Goal: Use online tool/utility

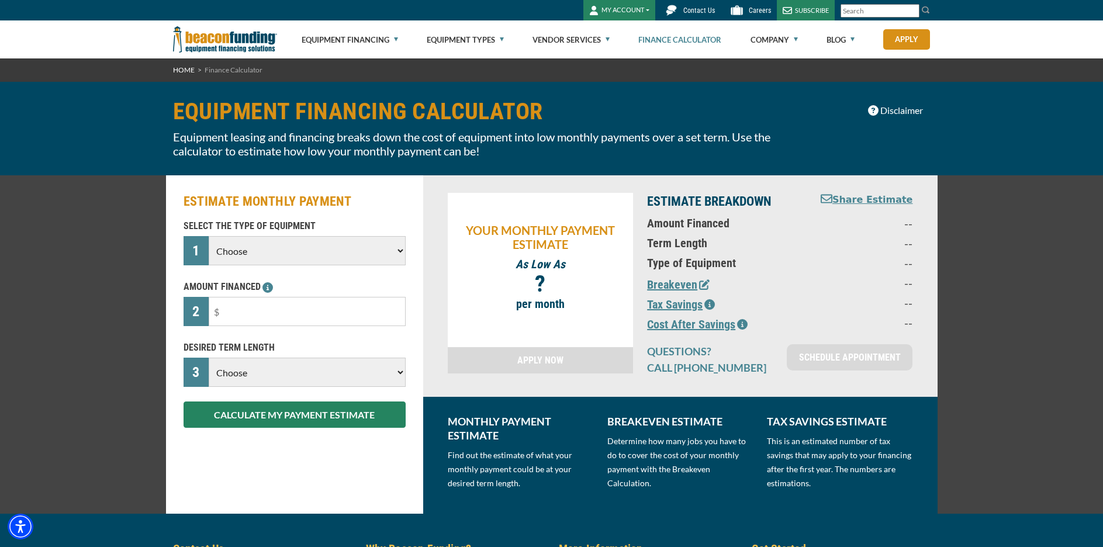
click at [397, 251] on select "Choose Backhoe Boom/Bucket Truck Chipper Commercial Mower Crane DTG/DTF Printin…" at bounding box center [307, 250] width 196 height 29
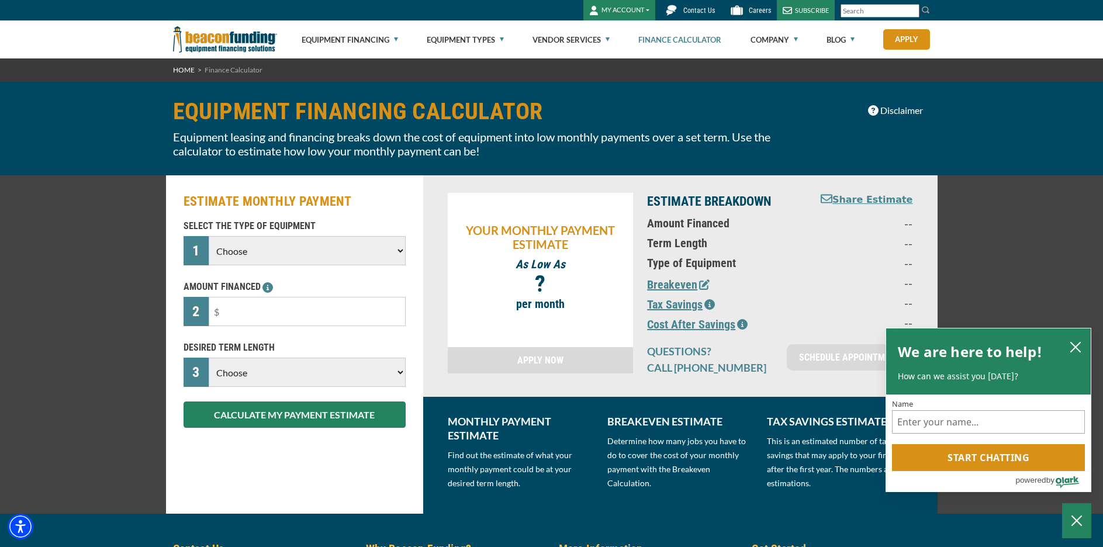
select select "5"
click at [209, 236] on select "Choose Backhoe Boom/Bucket Truck Chipper Commercial Mower Crane DTG/DTF Printin…" at bounding box center [307, 250] width 196 height 29
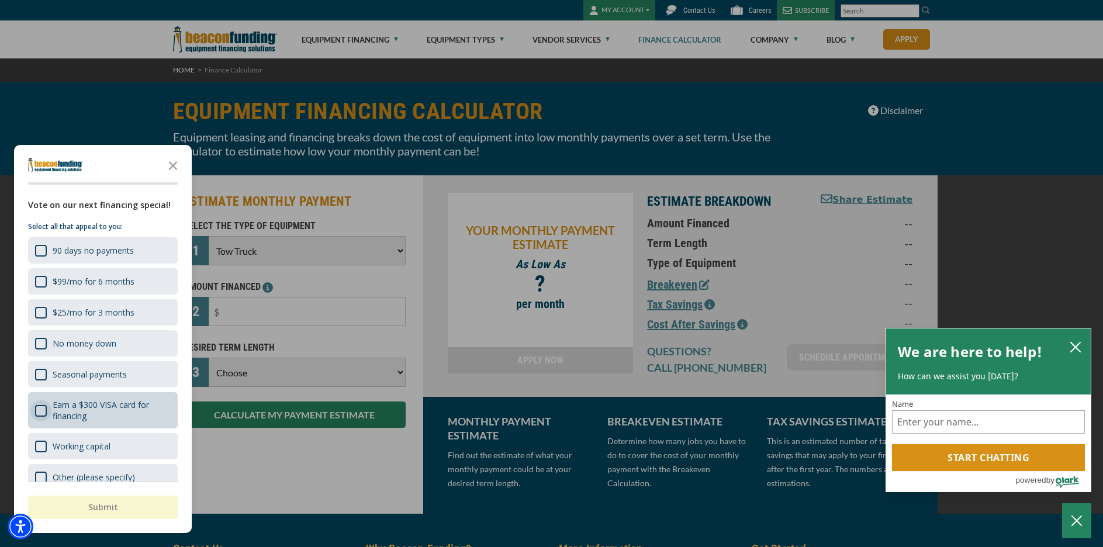
click at [43, 409] on div "Earn a $300 VISA card for financing" at bounding box center [41, 411] width 12 height 12
click at [113, 505] on button "Submit" at bounding box center [103, 507] width 150 height 23
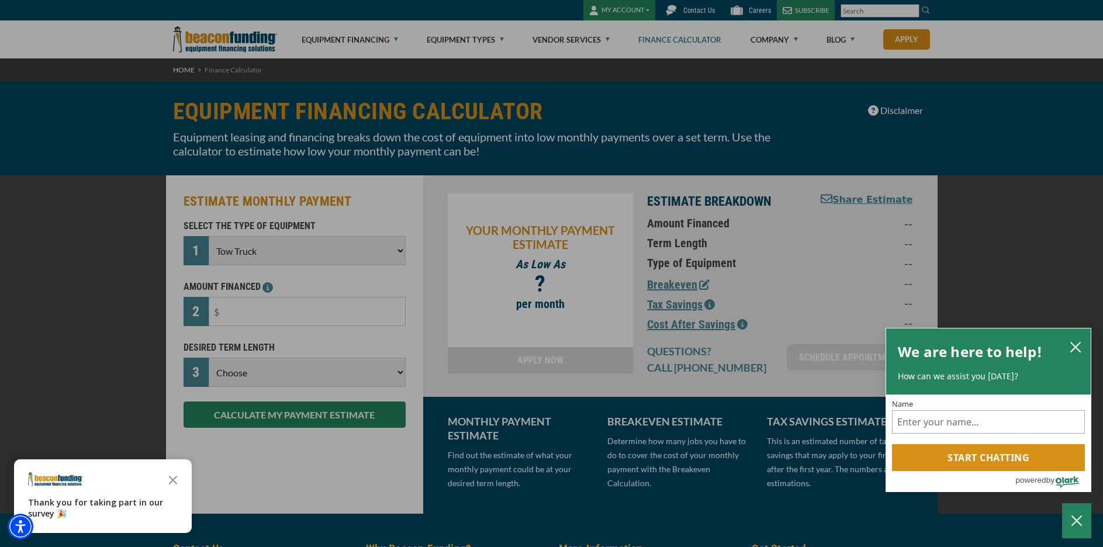
click at [270, 306] on div "button" at bounding box center [551, 273] width 1103 height 547
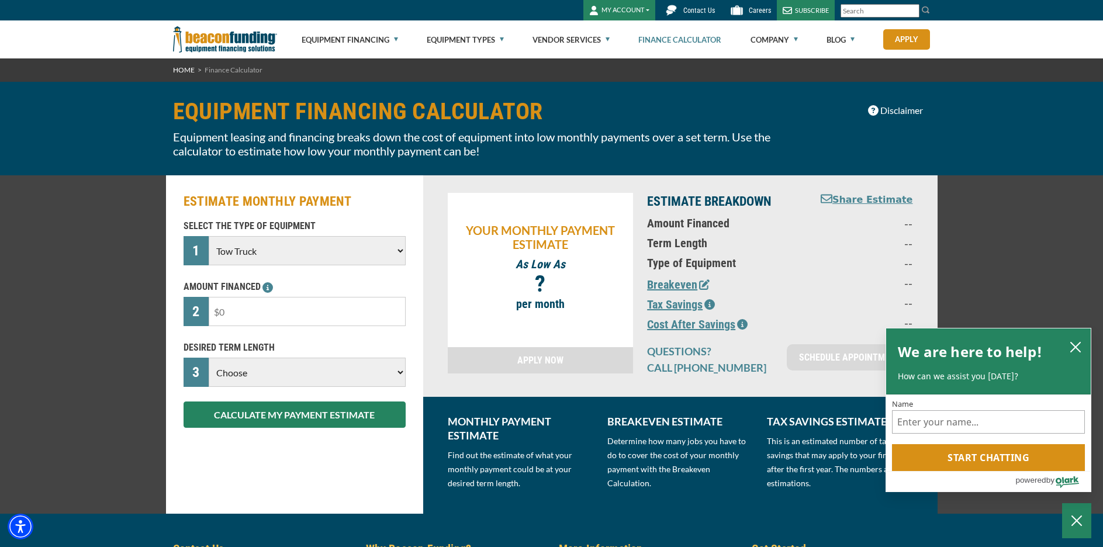
click at [233, 311] on input "text" at bounding box center [307, 311] width 196 height 29
type input "$67,500"
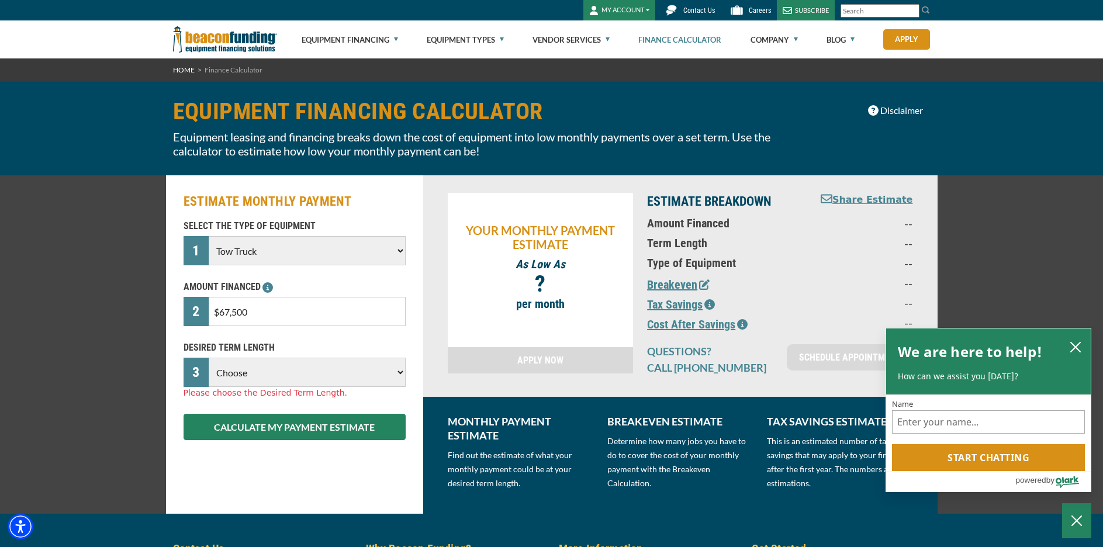
click at [391, 373] on select "Choose 36 Months 48 Months 60 Months" at bounding box center [307, 372] width 196 height 29
click at [209, 358] on select "Choose 36 Months 48 Months 60 Months" at bounding box center [307, 372] width 196 height 29
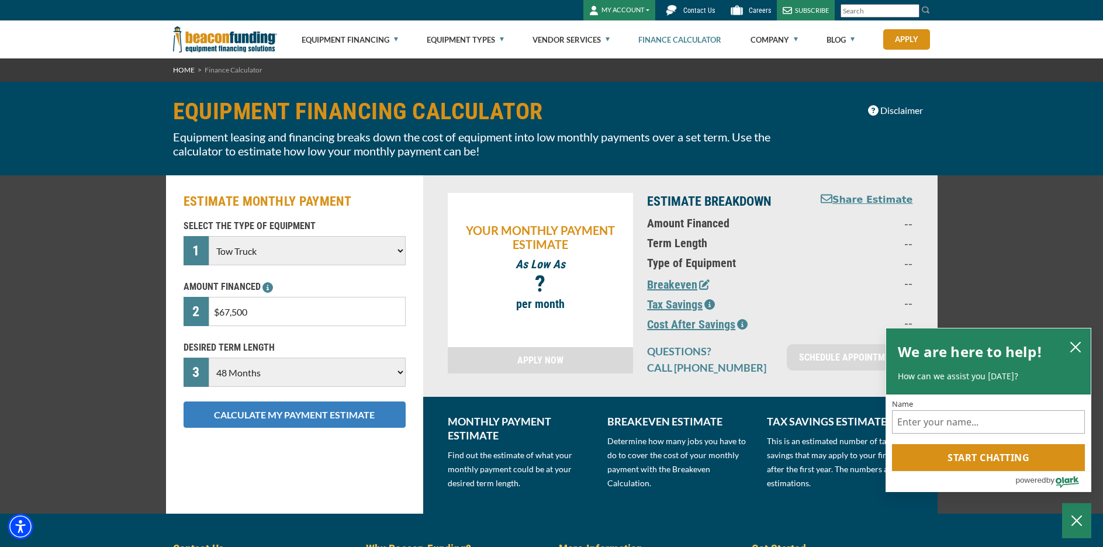
click at [305, 415] on button "CALCULATE MY PAYMENT ESTIMATE" at bounding box center [295, 415] width 222 height 26
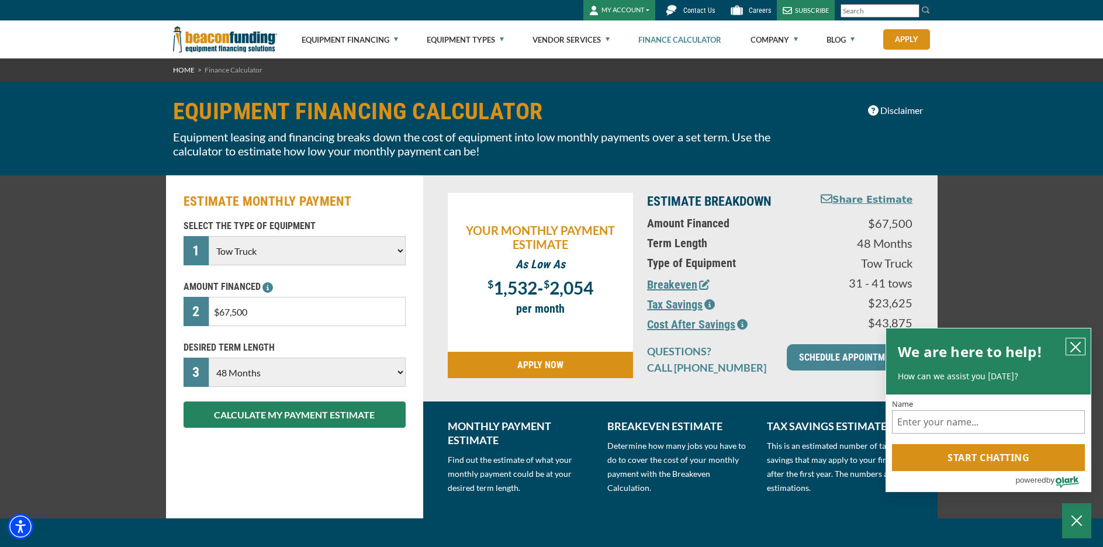
click at [1079, 344] on icon "close chatbox" at bounding box center [1076, 347] width 12 height 12
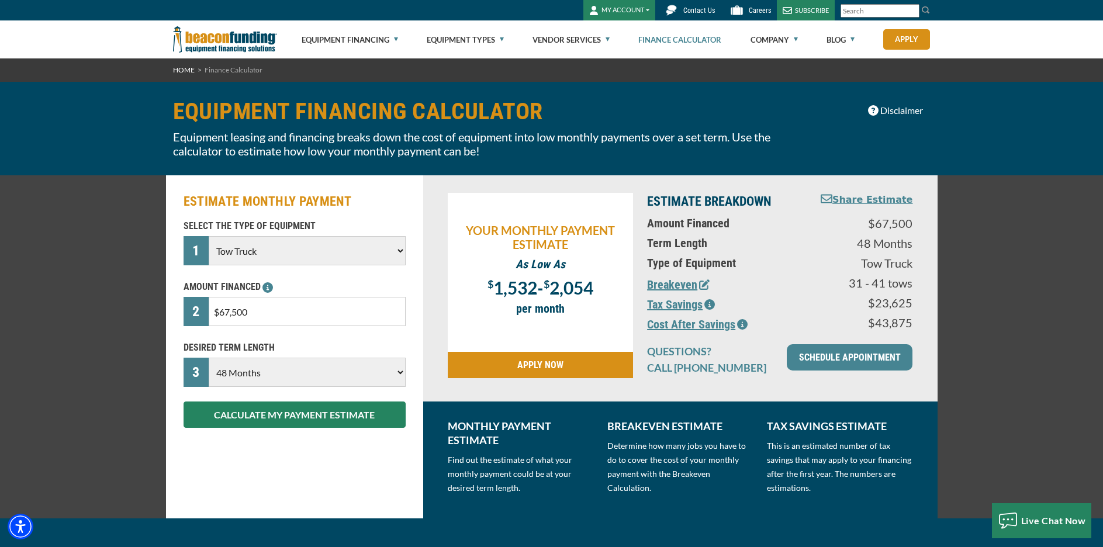
click at [399, 372] on select "Choose 36 Months 48 Months 60 Months" at bounding box center [307, 372] width 196 height 29
select select "60"
click at [209, 358] on select "Choose 36 Months 48 Months 60 Months" at bounding box center [307, 372] width 196 height 29
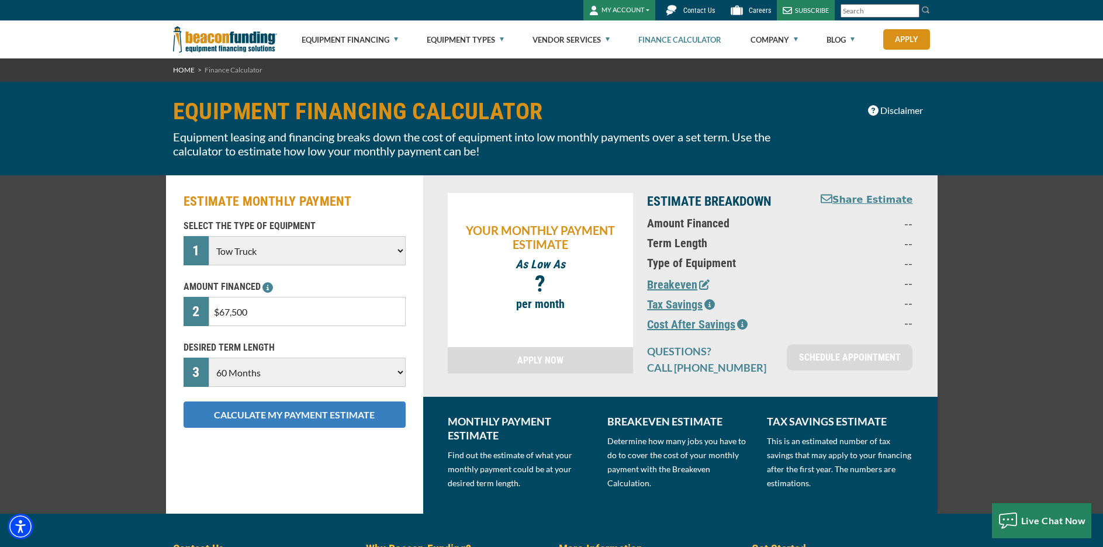
click at [308, 420] on button "CALCULATE MY PAYMENT ESTIMATE" at bounding box center [295, 415] width 222 height 26
